Goal: Task Accomplishment & Management: Manage account settings

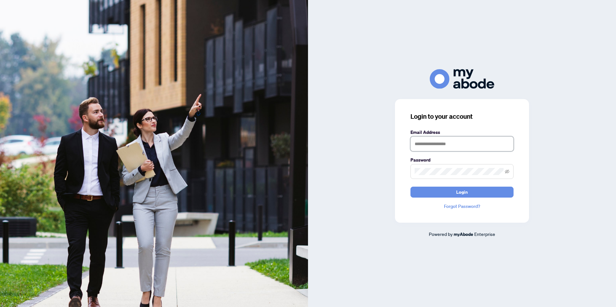
click at [421, 146] on input "text" at bounding box center [461, 144] width 103 height 15
type input "**********"
click at [410, 187] on button "Login" at bounding box center [461, 192] width 103 height 11
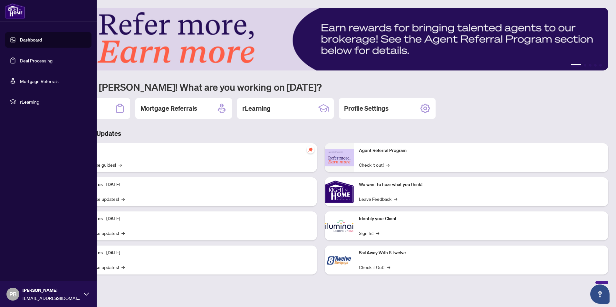
click at [20, 40] on link "Dashboard" at bounding box center [31, 40] width 22 height 6
click at [34, 59] on link "Deal Processing" at bounding box center [36, 61] width 33 height 6
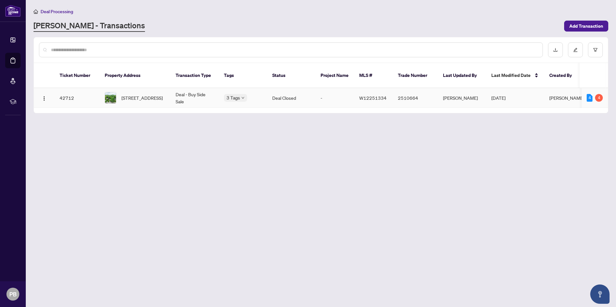
click at [449, 91] on td "[PERSON_NAME]" at bounding box center [462, 98] width 48 height 20
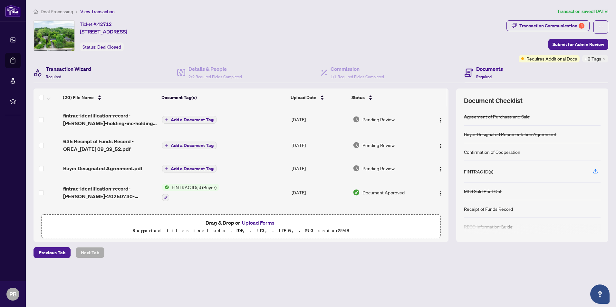
click at [52, 67] on h4 "Transaction Wizard" at bounding box center [68, 69] width 45 height 8
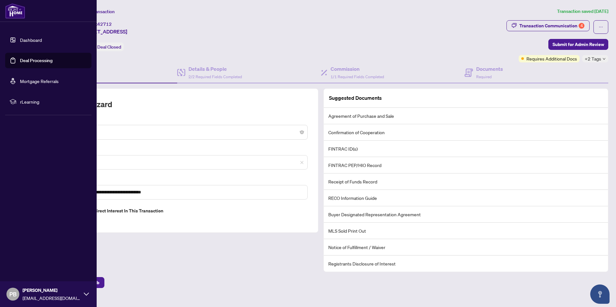
click at [27, 62] on link "Deal Processing" at bounding box center [36, 61] width 33 height 6
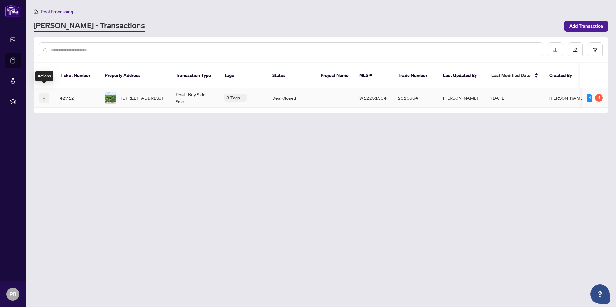
click at [41, 93] on button "button" at bounding box center [44, 98] width 10 height 10
click at [184, 138] on main "Deal Processing [PERSON_NAME] - Transactions Add Transaction Ticket Number Prop…" at bounding box center [321, 153] width 590 height 307
click at [143, 94] on span "[STREET_ADDRESS]" at bounding box center [141, 97] width 41 height 7
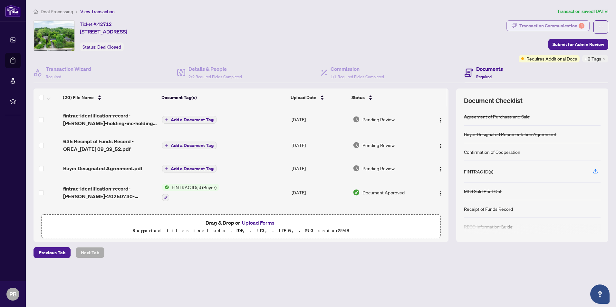
click at [552, 23] on div "Transaction Communication 4" at bounding box center [551, 26] width 65 height 10
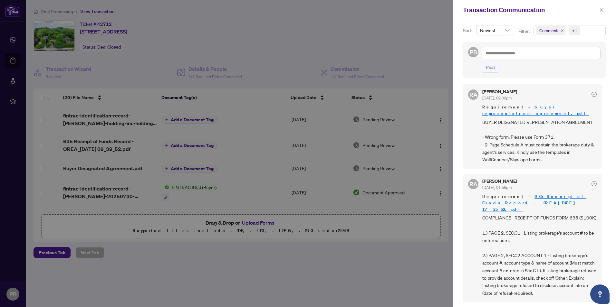
click at [421, 22] on div at bounding box center [308, 153] width 616 height 307
click at [600, 10] on icon "close" at bounding box center [601, 10] width 5 height 5
